Goal: Transaction & Acquisition: Purchase product/service

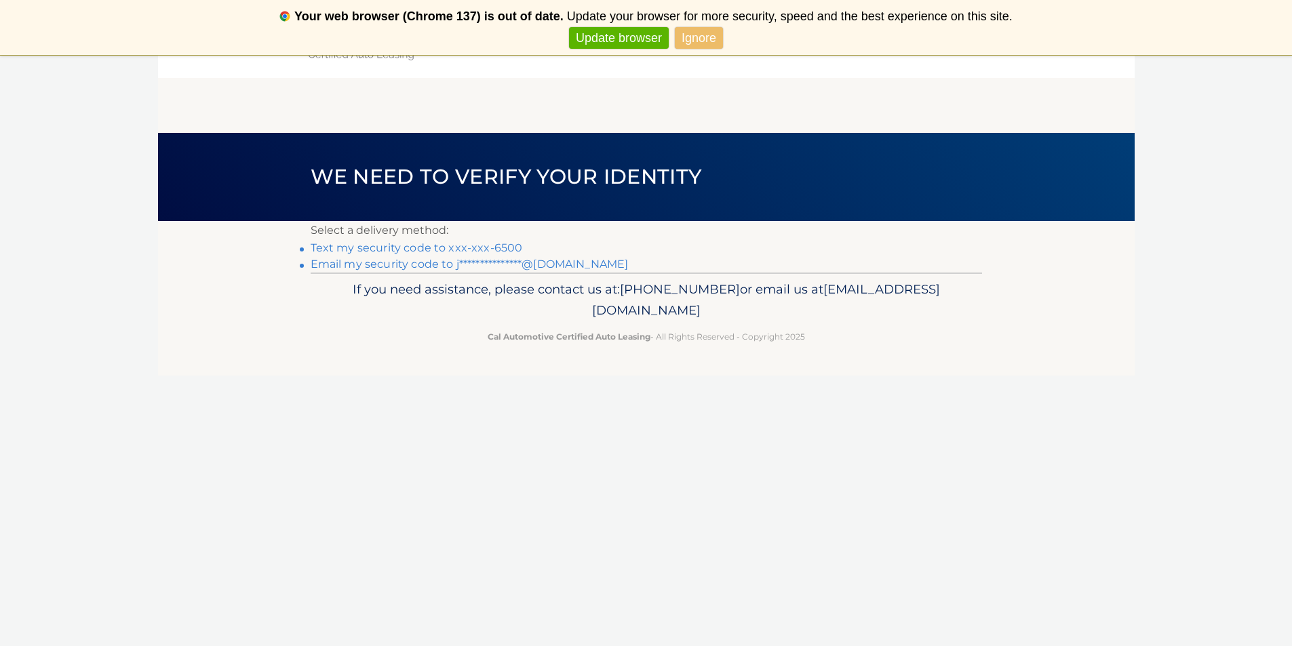
click at [398, 262] on link "**********" at bounding box center [470, 264] width 318 height 13
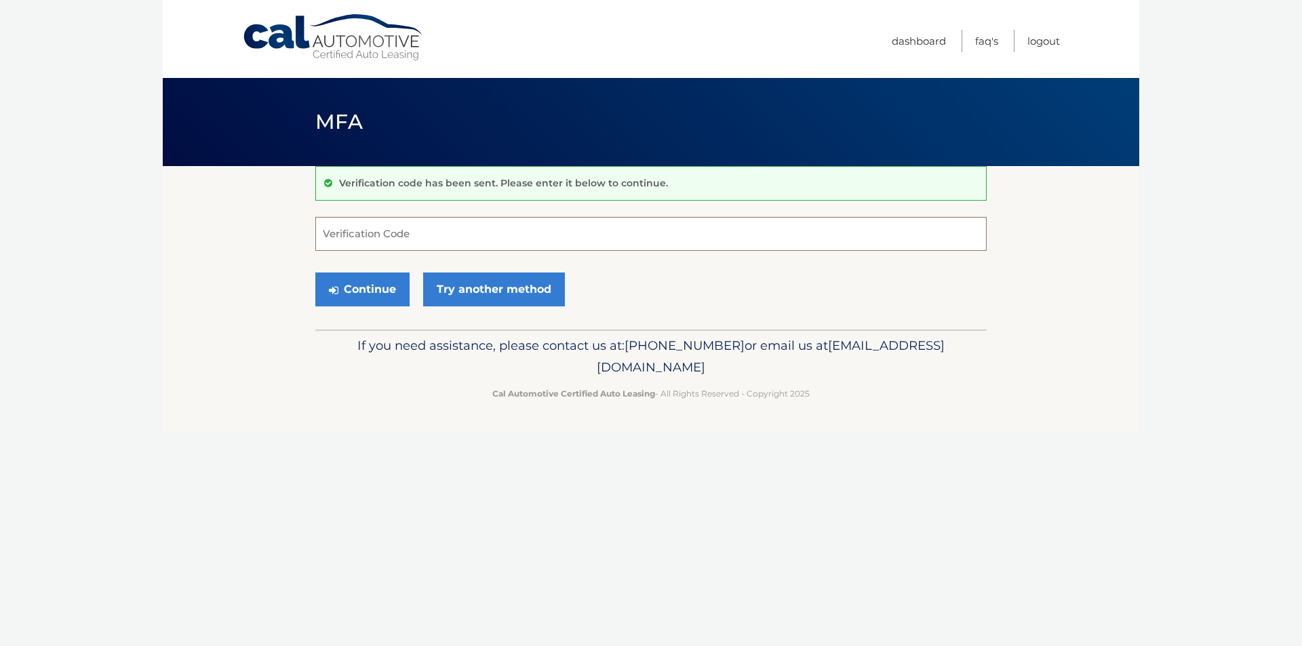
click at [403, 226] on input "Verification Code" at bounding box center [650, 234] width 671 height 34
type input "192705"
click at [384, 290] on button "Continue" at bounding box center [362, 290] width 94 height 34
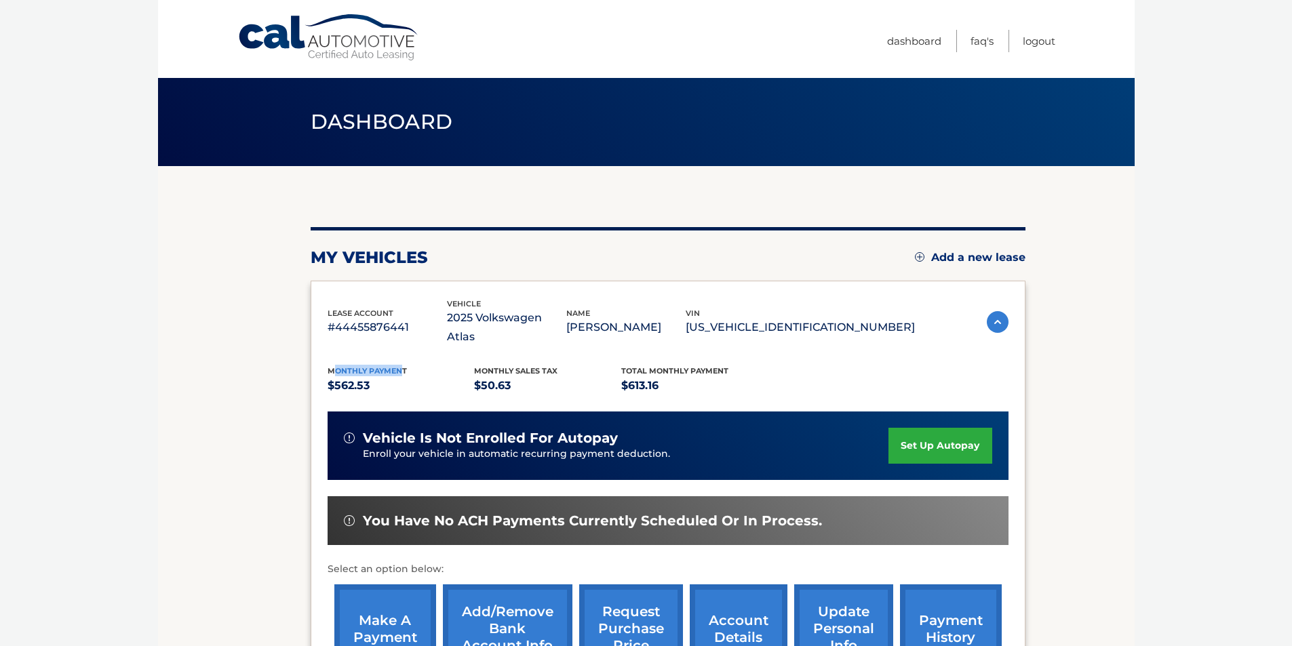
drag, startPoint x: 332, startPoint y: 353, endPoint x: 403, endPoint y: 357, distance: 71.3
click at [403, 366] on span "Monthly Payment" at bounding box center [367, 370] width 79 height 9
click at [412, 376] on p "$562.53" at bounding box center [401, 385] width 147 height 19
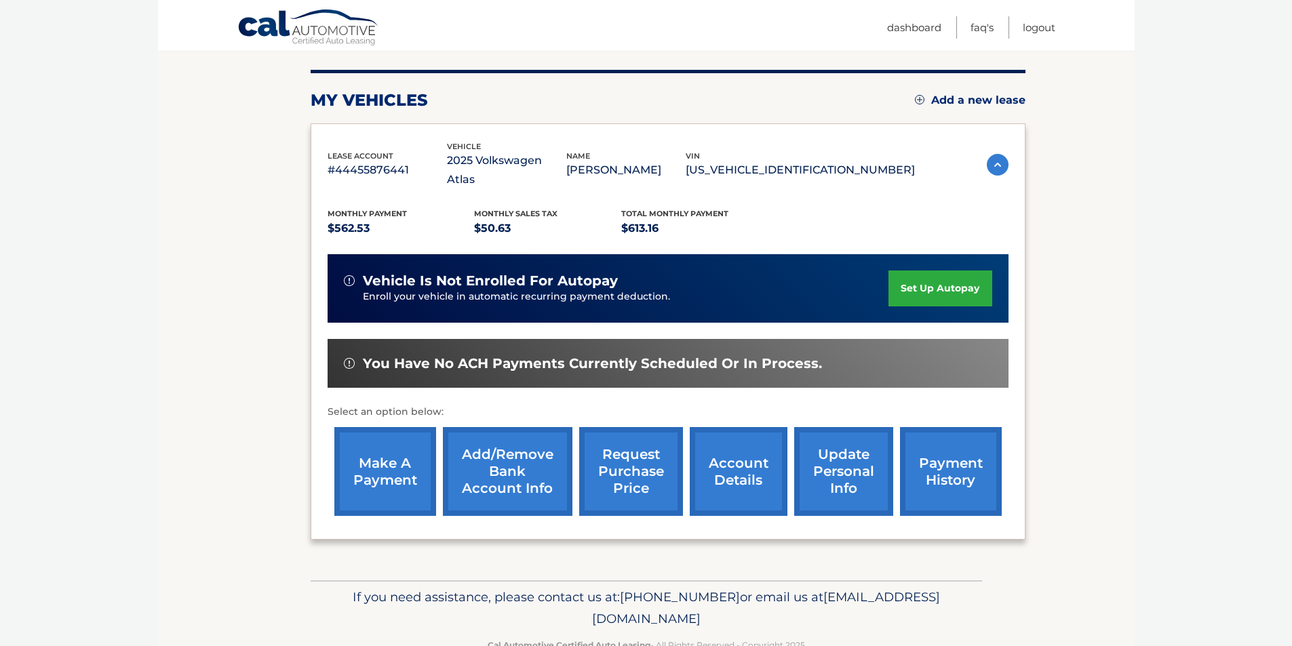
scroll to position [176, 0]
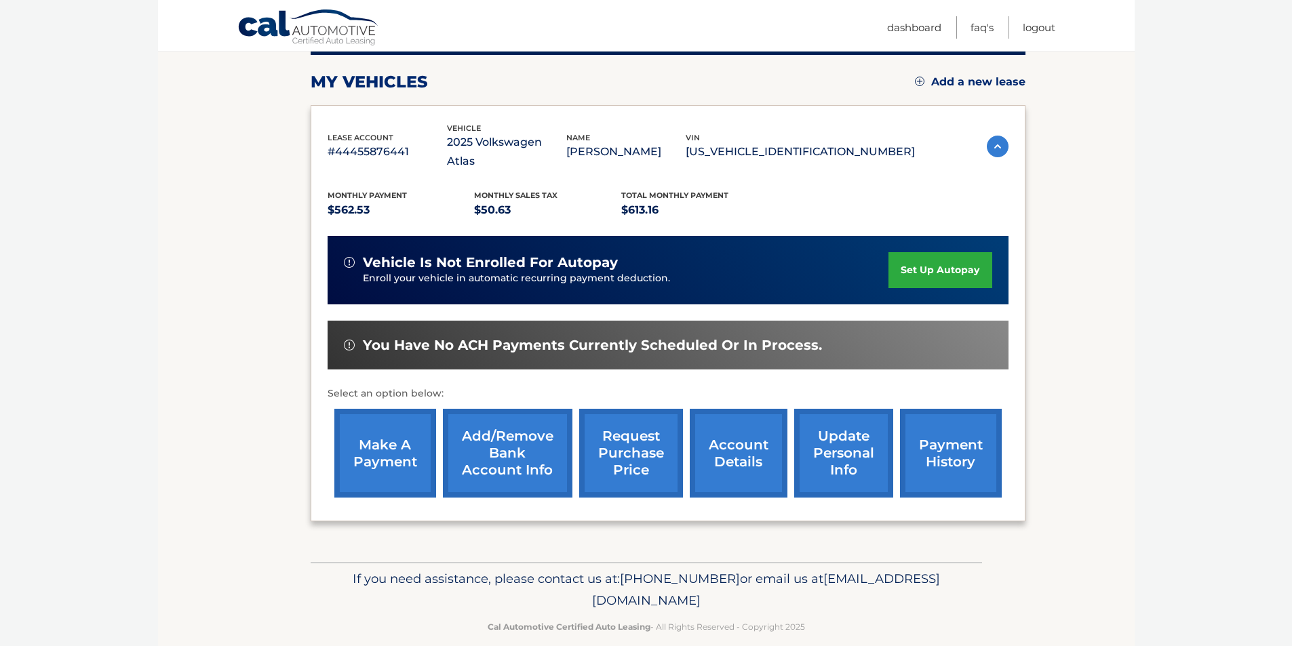
click at [397, 445] on link "make a payment" at bounding box center [385, 453] width 102 height 89
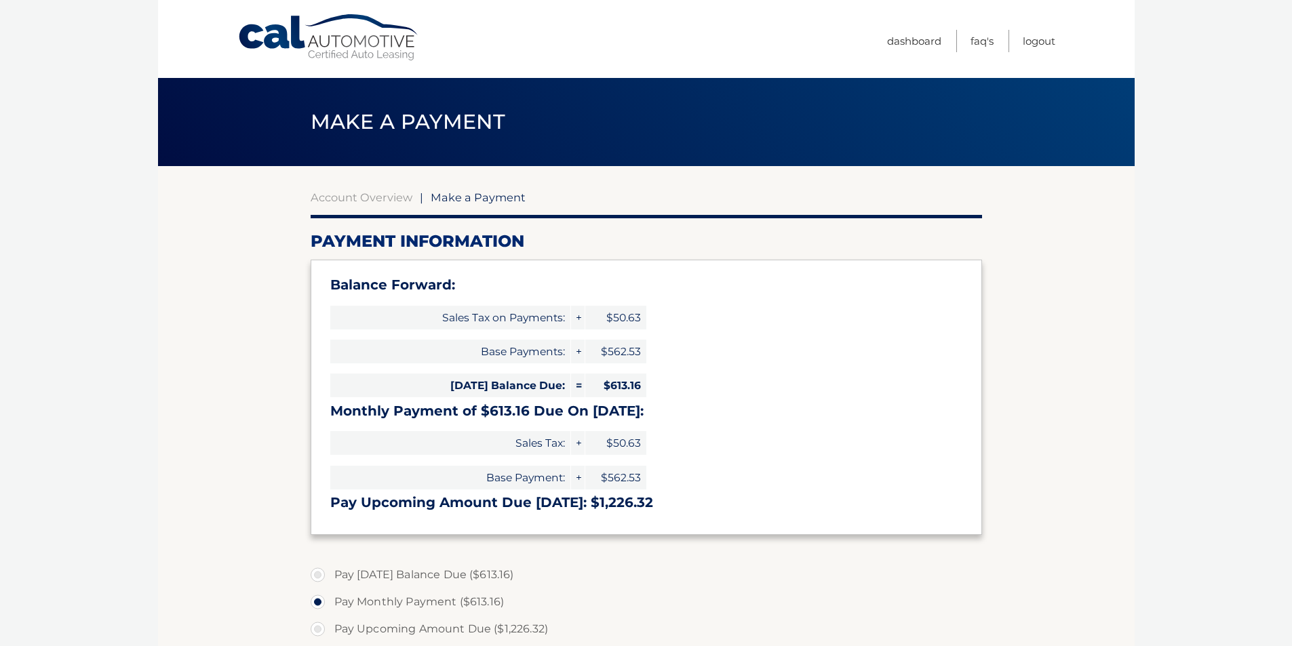
select select "YjRkMzA0NjctOGQwMC00ZTAxLWJkYzgtYzE2OTE1NTY4NDg0"
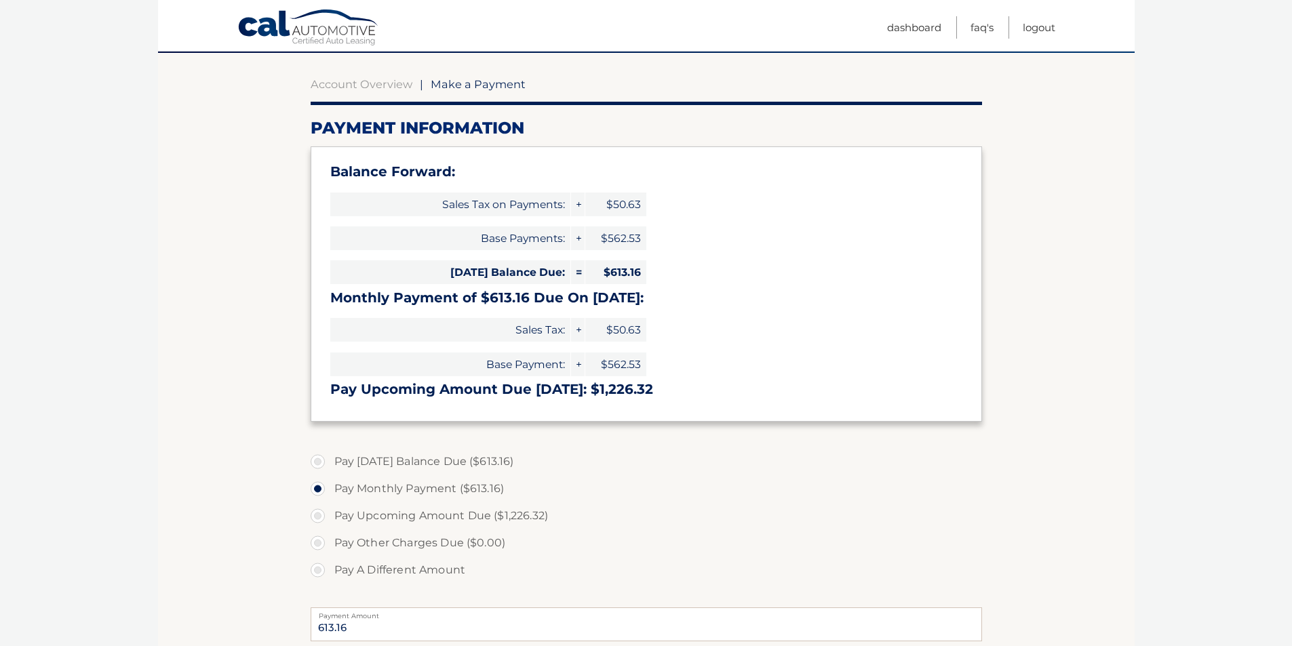
scroll to position [68, 0]
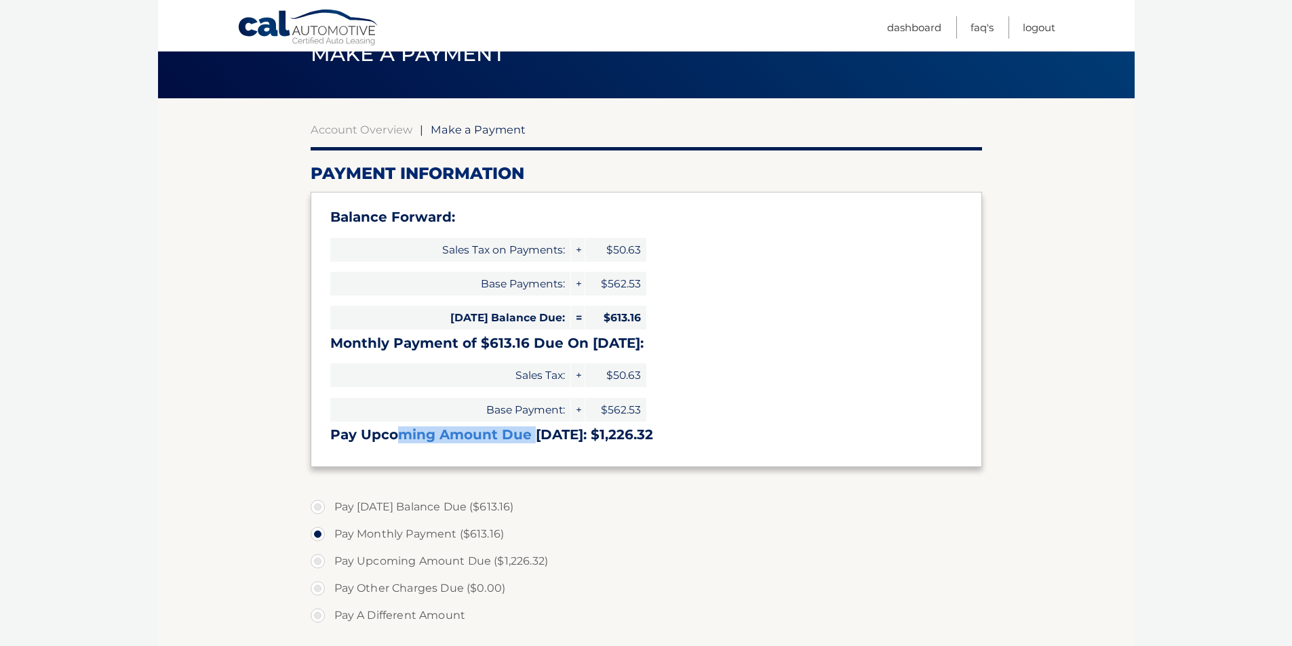
drag, startPoint x: 399, startPoint y: 439, endPoint x: 532, endPoint y: 442, distance: 133.6
click at [532, 442] on h3 "Pay Upcoming Amount Due Nov 05: $1,226.32" at bounding box center [646, 434] width 632 height 17
click at [539, 443] on h3 "Pay Upcoming Amount Due Nov 05: $1,226.32" at bounding box center [646, 434] width 632 height 17
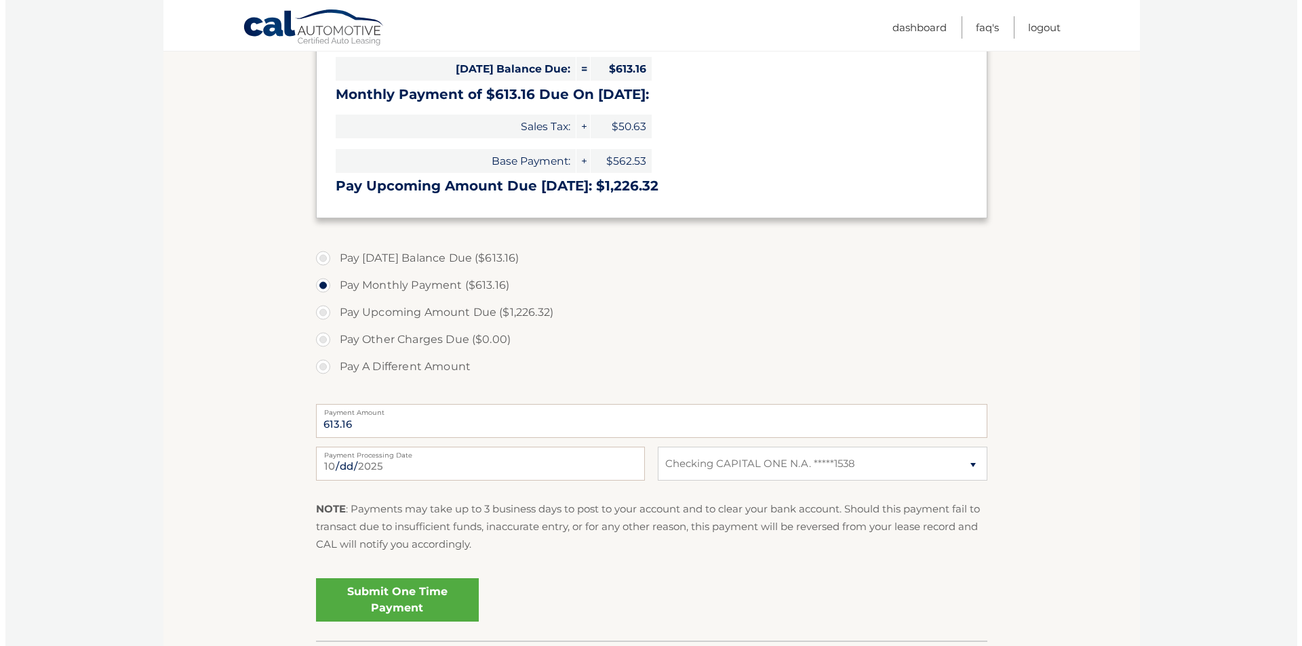
scroll to position [339, 0]
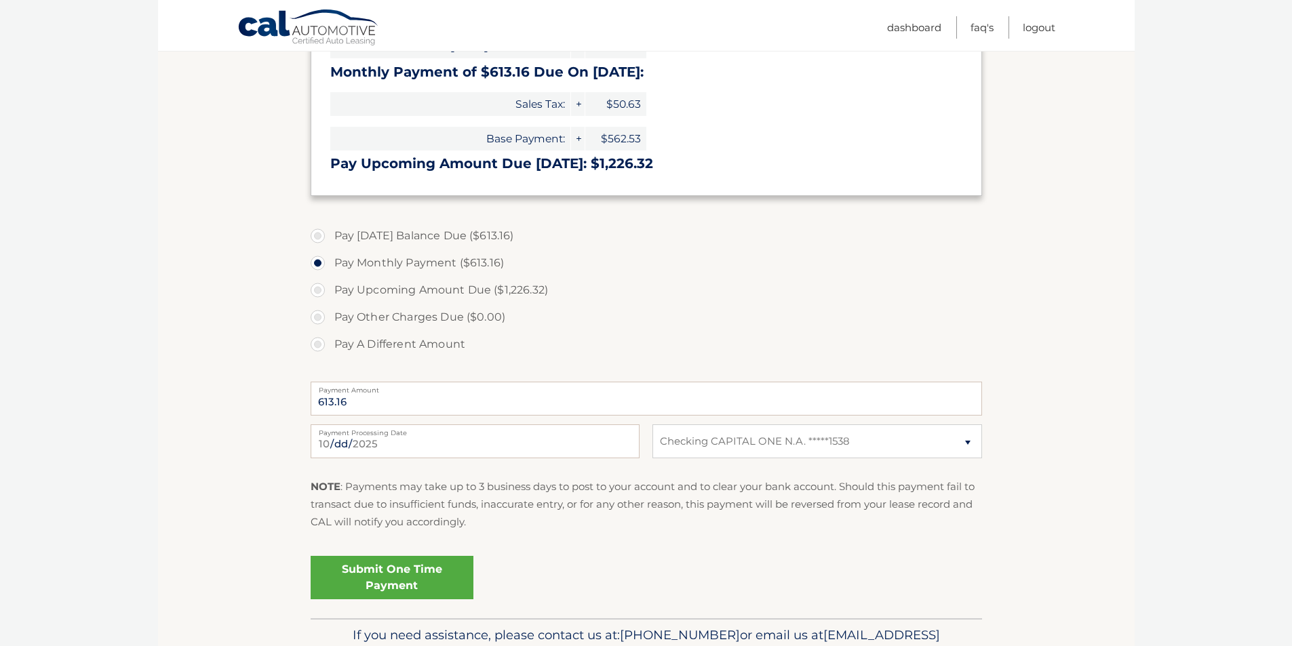
click at [372, 571] on link "Submit One Time Payment" at bounding box center [392, 577] width 163 height 43
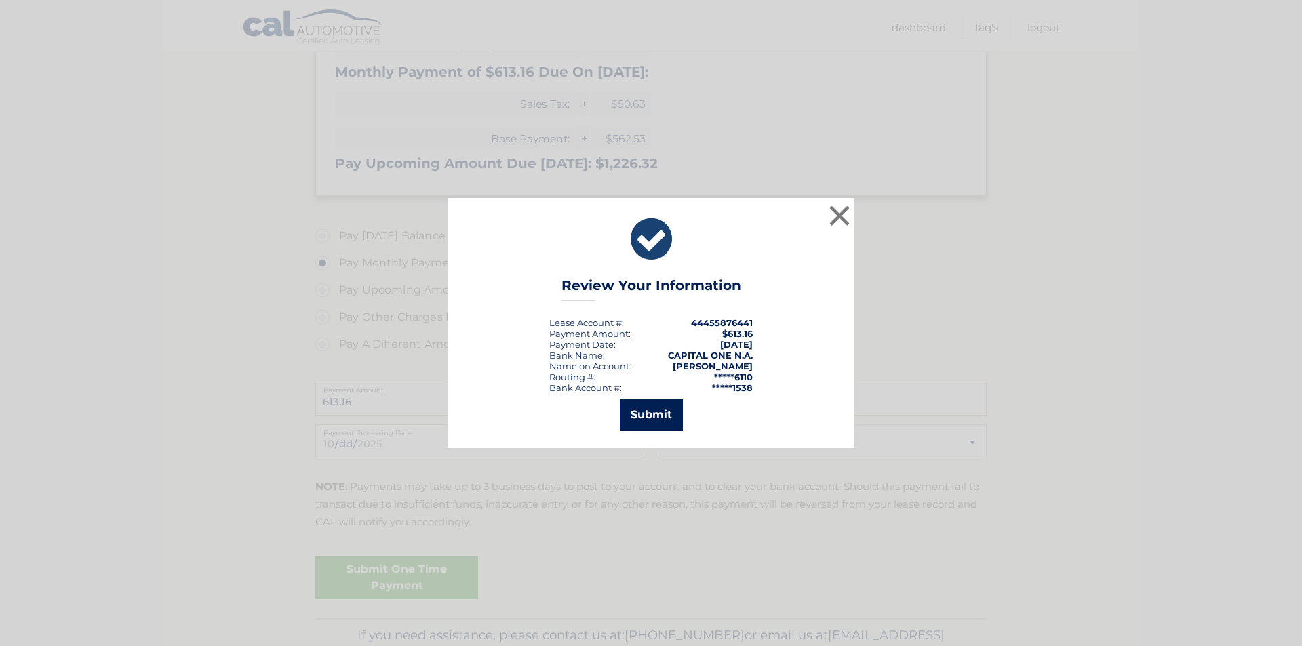
click at [645, 420] on button "Submit" at bounding box center [651, 415] width 63 height 33
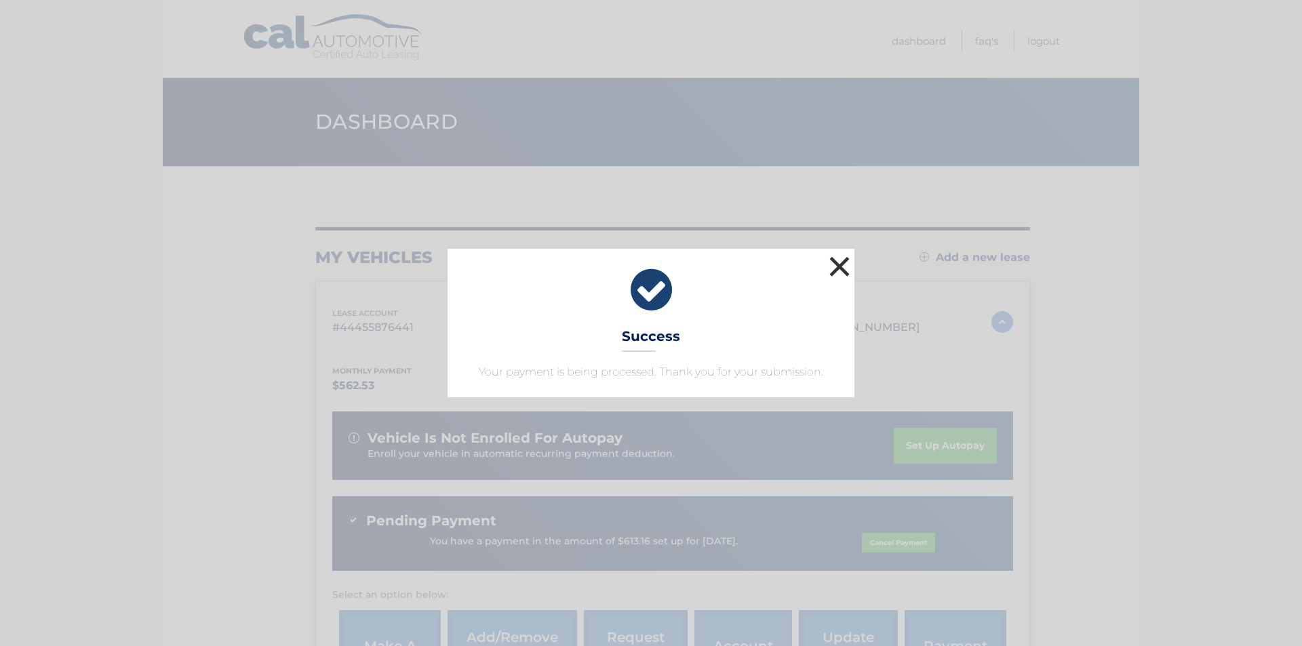
click at [843, 273] on button "×" at bounding box center [839, 266] width 27 height 27
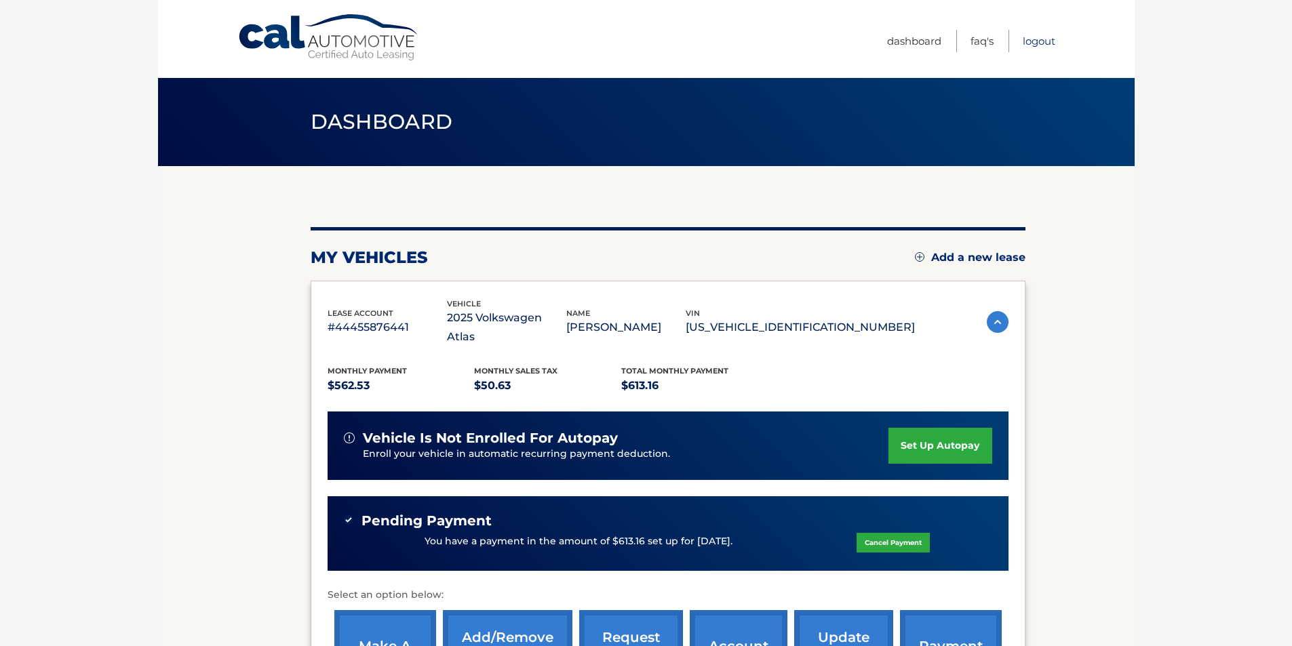
click at [1027, 51] on link "Logout" at bounding box center [1039, 41] width 33 height 22
